Goal: Task Accomplishment & Management: Manage account settings

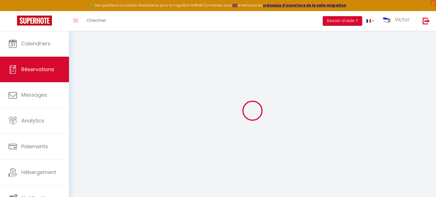
select select "not_cancelled"
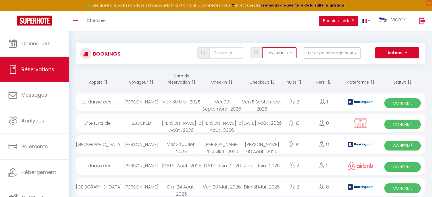
click at [289, 51] on select "Tous les statuts Annulé Confirmé Non Confirmé Tout sauf annulé No Show Request" at bounding box center [279, 52] width 34 height 11
click at [252, 53] on div at bounding box center [255, 52] width 8 height 5
click at [258, 52] on img at bounding box center [256, 53] width 4 height 5
click at [222, 51] on input "text" at bounding box center [226, 52] width 34 height 11
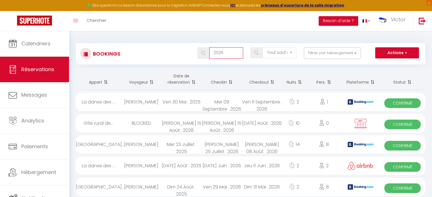
type input "2026"
click at [204, 52] on img at bounding box center [203, 53] width 4 height 5
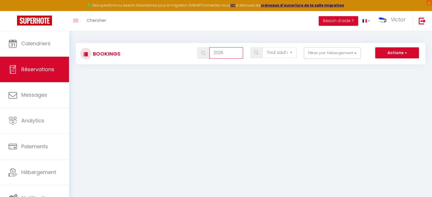
drag, startPoint x: 235, startPoint y: 49, endPoint x: 206, endPoint y: 50, distance: 28.7
click at [206, 50] on div "2026" at bounding box center [220, 52] width 46 height 11
click at [195, 55] on div at bounding box center [220, 52] width 53 height 11
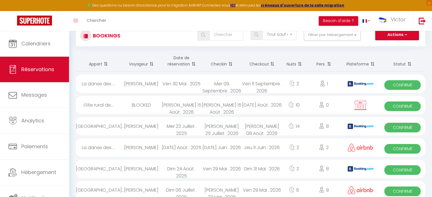
scroll to position [28, 0]
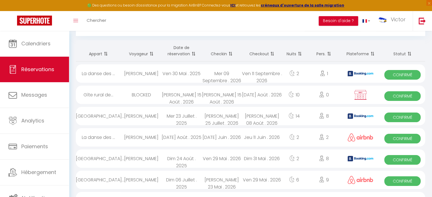
click at [147, 73] on div "[PERSON_NAME]" at bounding box center [141, 73] width 40 height 18
select select "OK"
select select "KO"
select select "0"
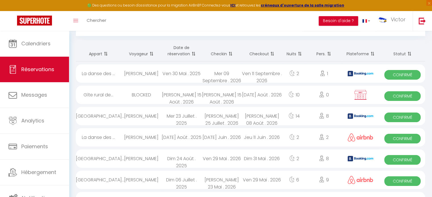
select select "1"
select select
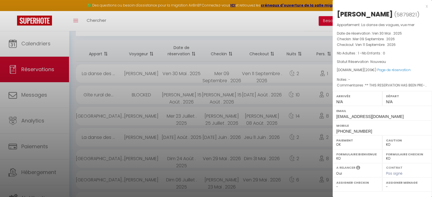
click at [120, 104] on div at bounding box center [216, 98] width 432 height 197
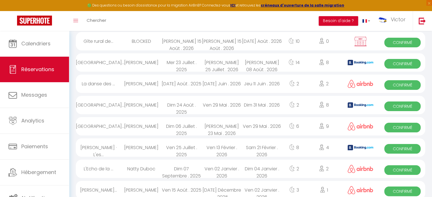
scroll to position [85, 0]
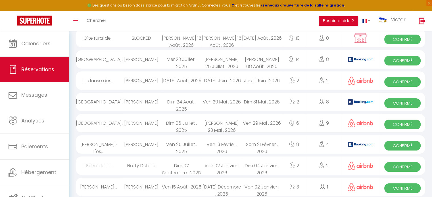
click at [104, 161] on div "L'Echo de la ..." at bounding box center [98, 166] width 45 height 18
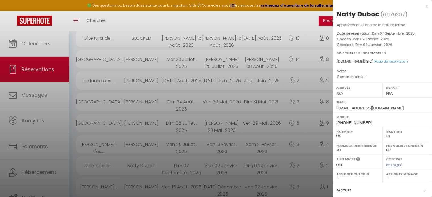
click at [97, 165] on div at bounding box center [216, 98] width 432 height 197
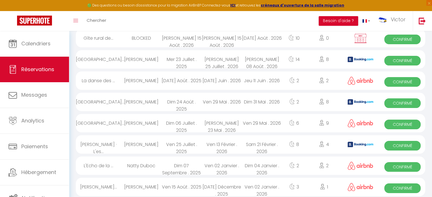
click at [117, 162] on div "L'Echo de la ..." at bounding box center [98, 166] width 45 height 18
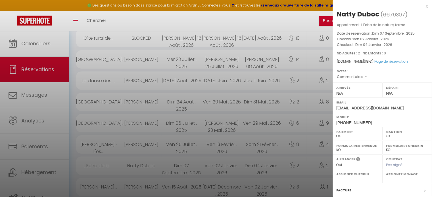
click at [141, 143] on div at bounding box center [216, 98] width 432 height 197
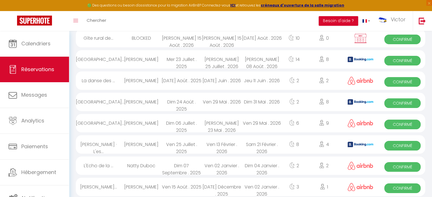
click at [141, 143] on div "[PERSON_NAME]" at bounding box center [141, 144] width 40 height 18
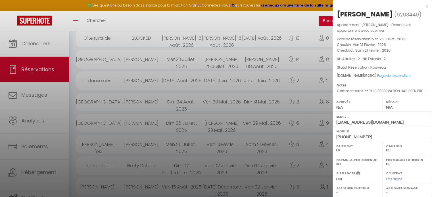
click at [127, 123] on div at bounding box center [216, 98] width 432 height 197
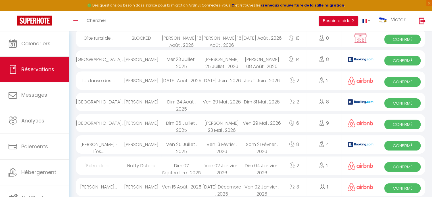
click at [93, 120] on div "[GEOGRAPHIC_DATA]..." at bounding box center [98, 123] width 45 height 18
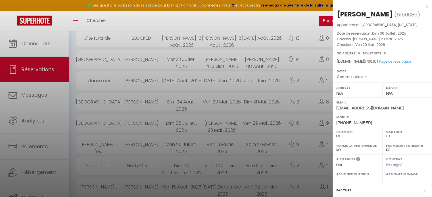
click at [114, 97] on div at bounding box center [216, 98] width 432 height 197
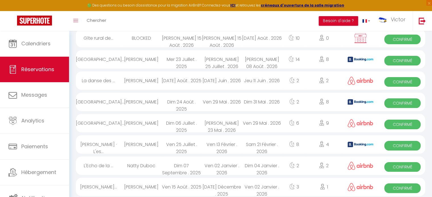
click at [113, 101] on div "[GEOGRAPHIC_DATA]..." at bounding box center [98, 102] width 45 height 18
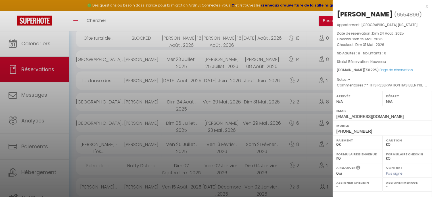
click at [138, 82] on div at bounding box center [216, 98] width 432 height 197
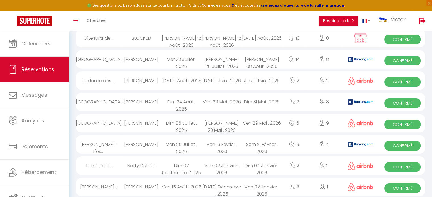
click at [118, 81] on div "La danse des ..." at bounding box center [98, 81] width 45 height 18
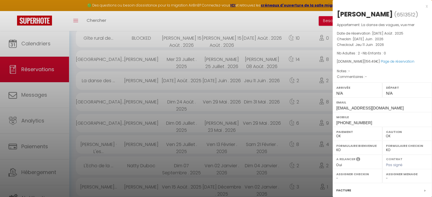
click at [109, 80] on div at bounding box center [216, 98] width 432 height 197
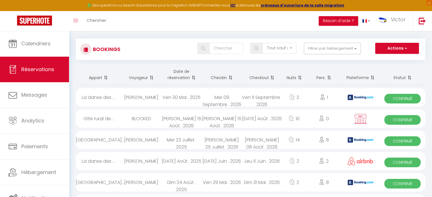
scroll to position [0, 0]
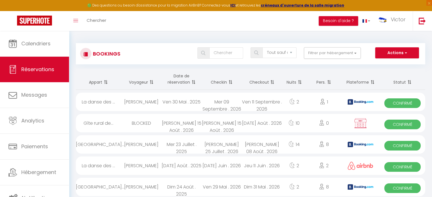
click at [102, 99] on div "La danse des ..." at bounding box center [98, 102] width 45 height 18
select select "KO"
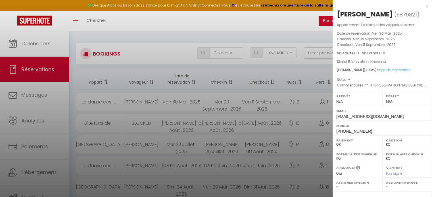
click at [143, 35] on div at bounding box center [216, 98] width 432 height 197
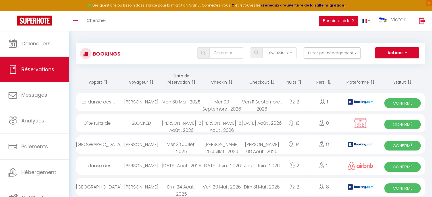
click at [138, 121] on div "BLOCKED" at bounding box center [141, 123] width 40 height 18
